Goal: Task Accomplishment & Management: Manage account settings

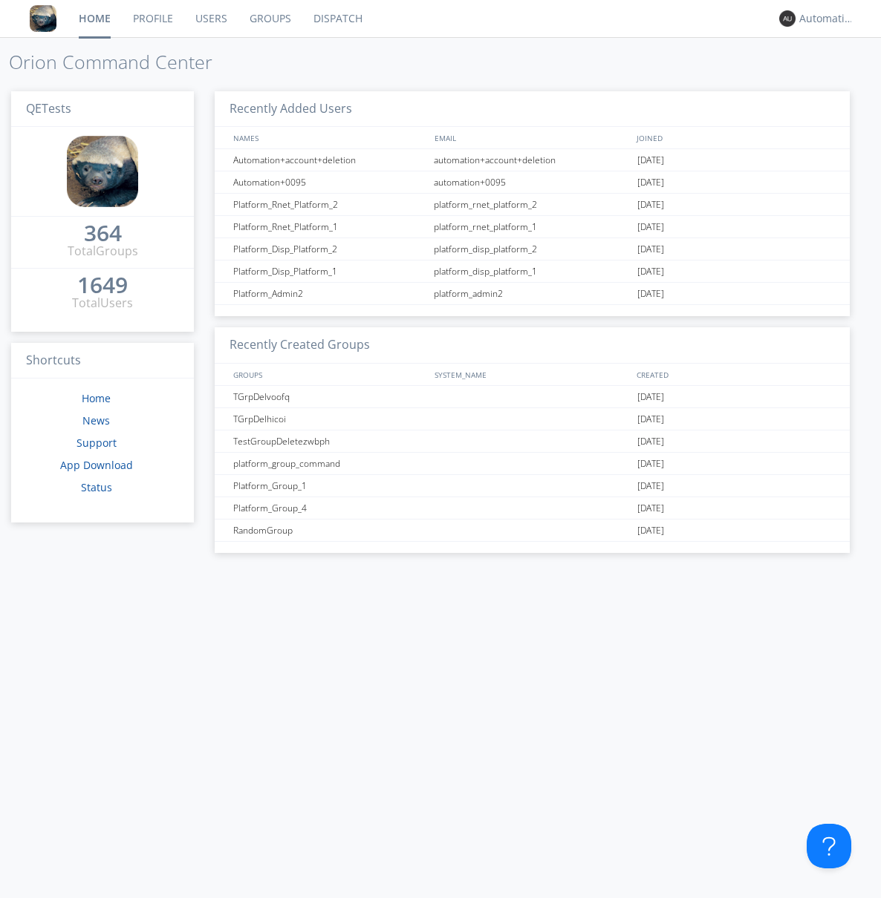
click at [269, 19] on link "Groups" at bounding box center [270, 18] width 64 height 37
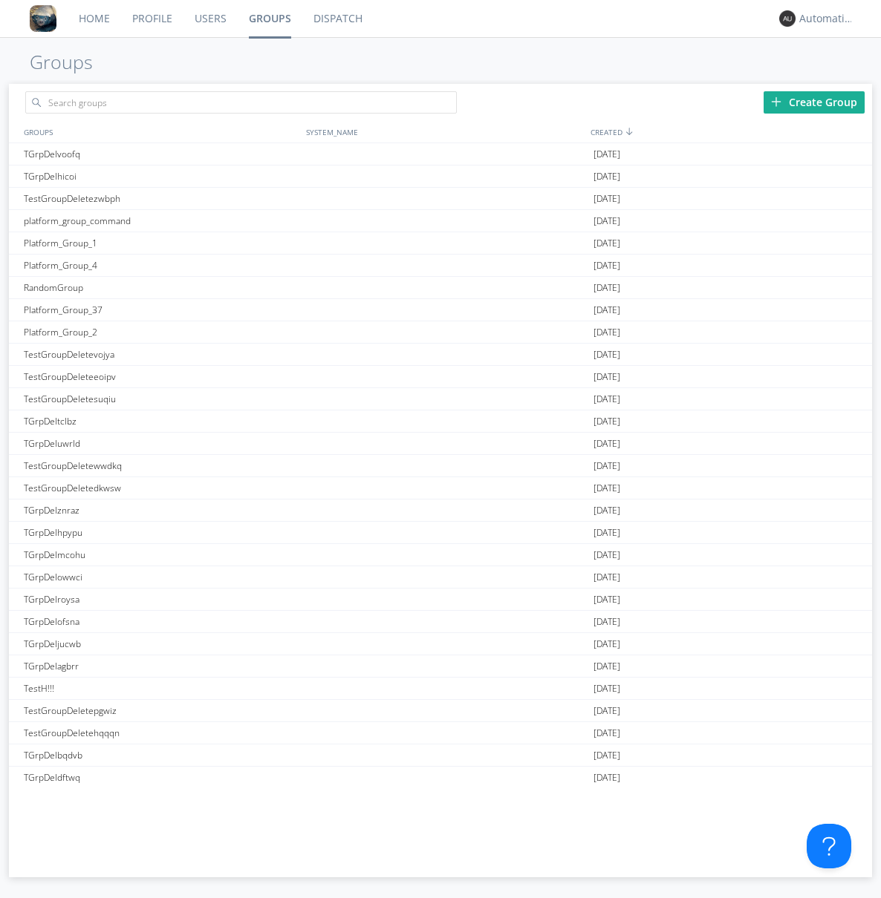
click at [814, 102] on div "Create Group" at bounding box center [813, 102] width 101 height 22
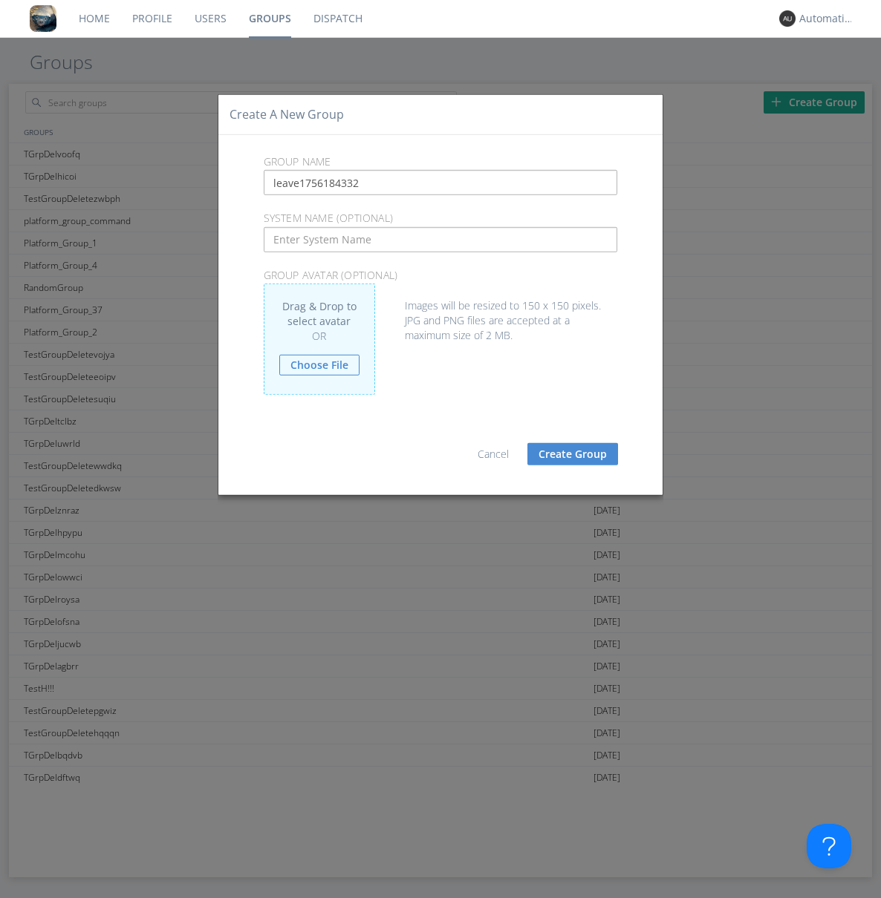
type input "leave1756184332"
click at [572, 454] on button "Create Group" at bounding box center [572, 454] width 91 height 22
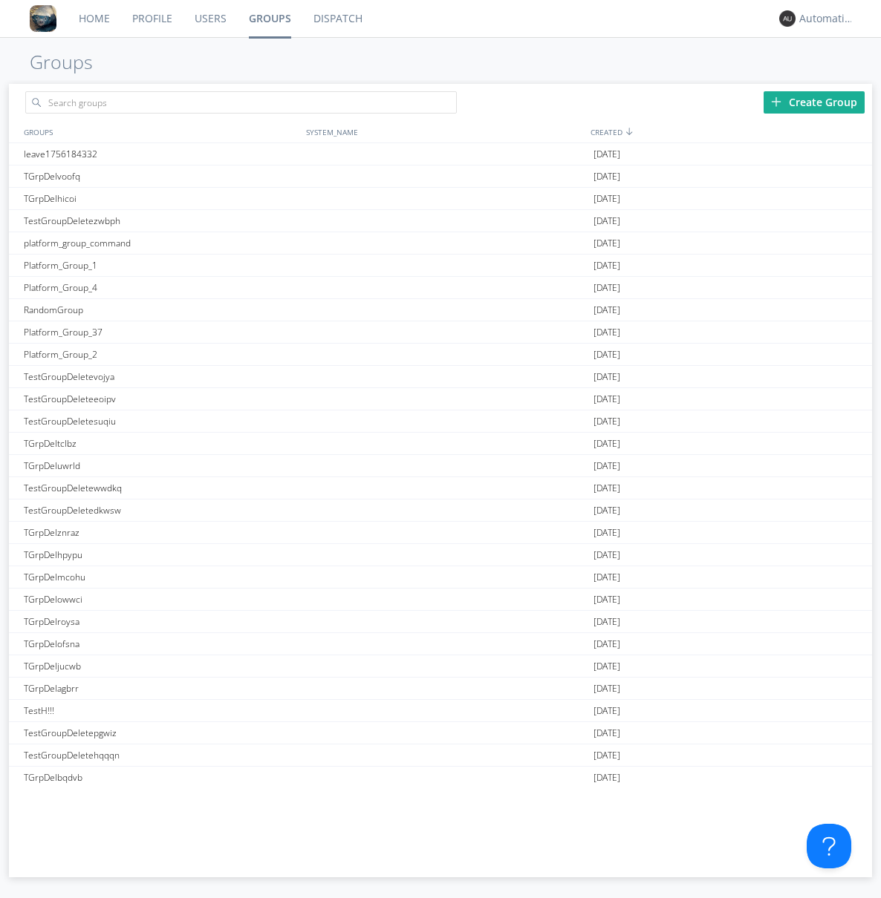
click at [269, 19] on link "Groups" at bounding box center [270, 18] width 65 height 37
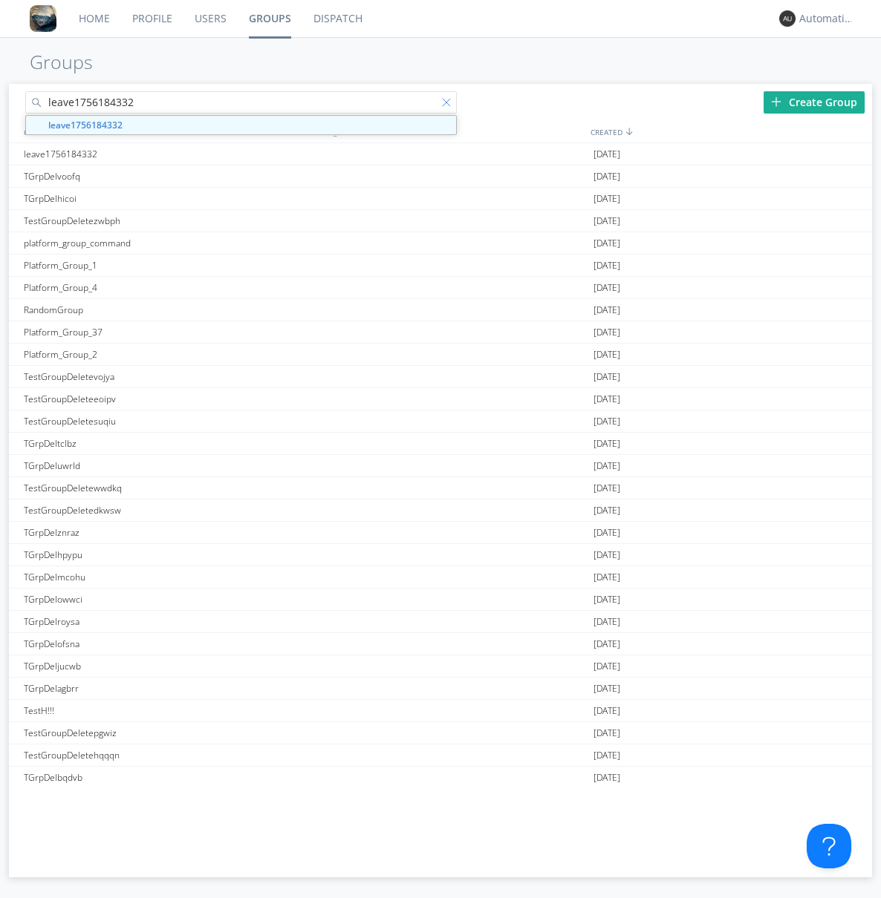
type input "leave1756184332"
click at [448, 105] on div at bounding box center [449, 105] width 15 height 15
type input "leave1756184332"
click at [161, 154] on div "leave1756184332" at bounding box center [161, 154] width 283 height 22
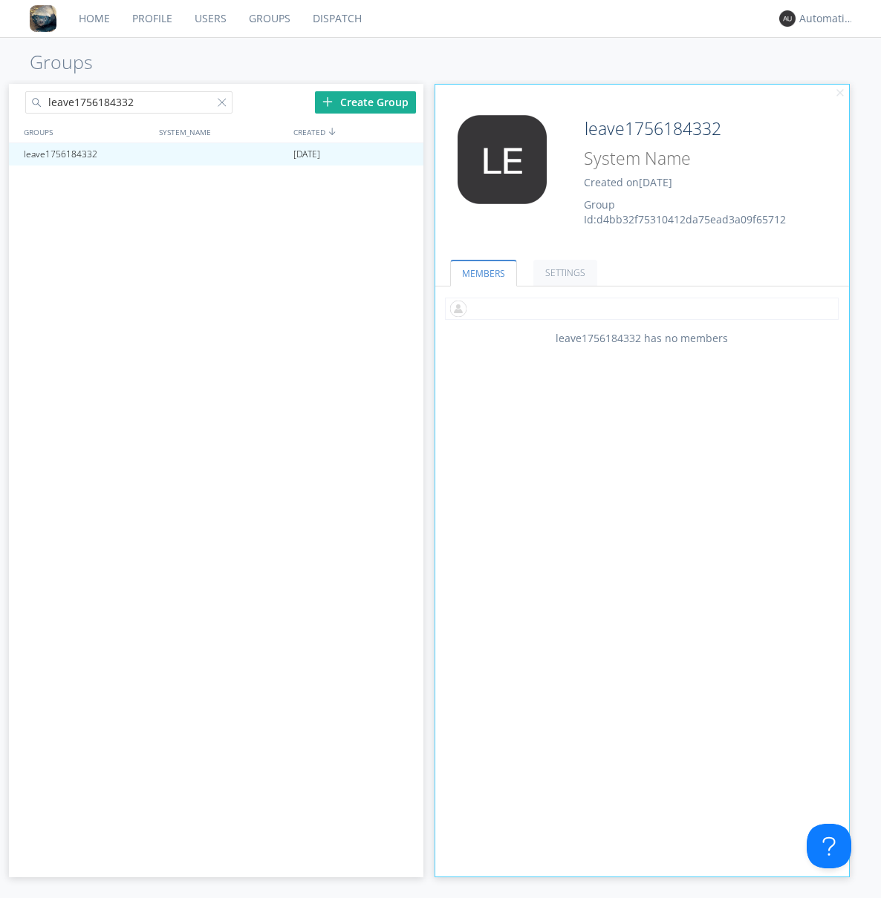
click at [642, 308] on input "text" at bounding box center [642, 309] width 394 height 22
type input "automation+0102"
click at [639, 308] on input "text" at bounding box center [642, 309] width 394 height 22
type input "automation+0103"
click at [639, 308] on input "text" at bounding box center [642, 309] width 394 height 22
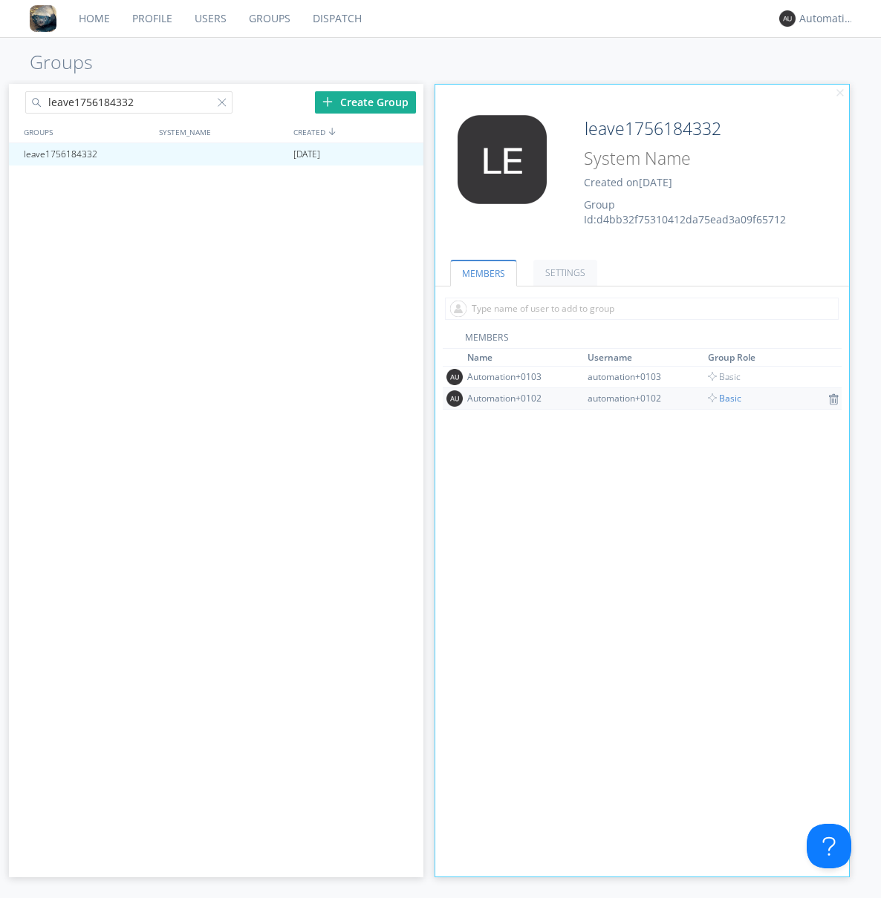
click at [719, 398] on span "Basic" at bounding box center [724, 398] width 33 height 13
click at [404, 154] on div at bounding box center [403, 155] width 15 height 12
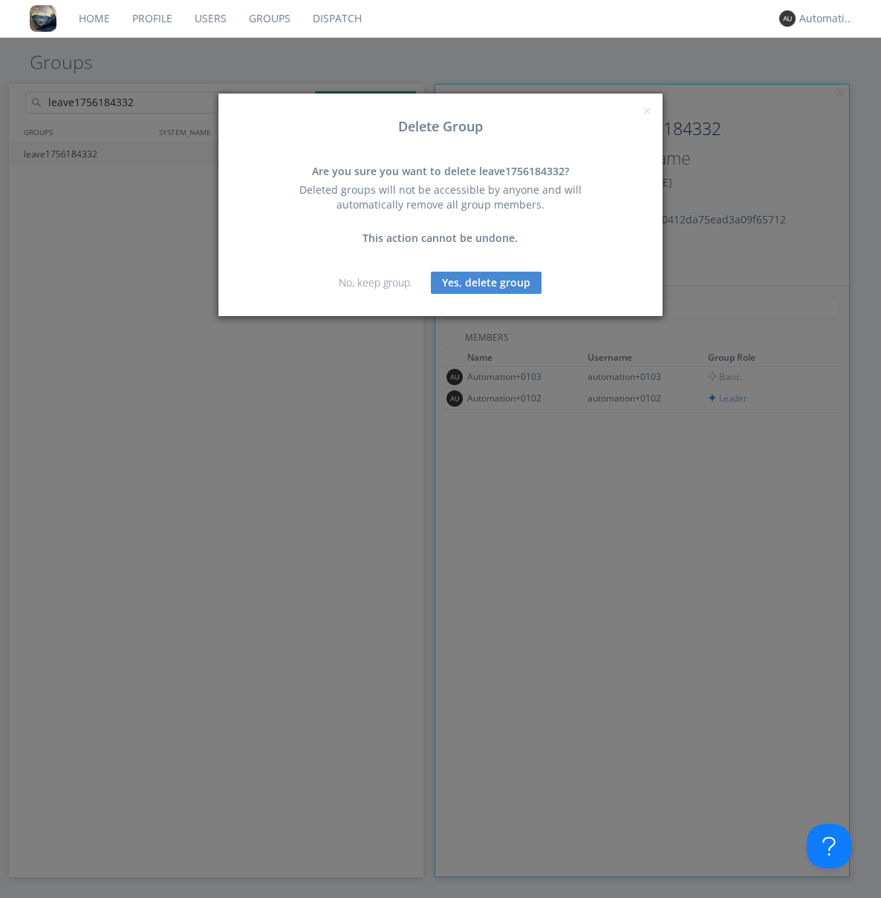
click at [486, 282] on button "Yes, delete group" at bounding box center [486, 283] width 111 height 22
